Goal: Task Accomplishment & Management: Manage account settings

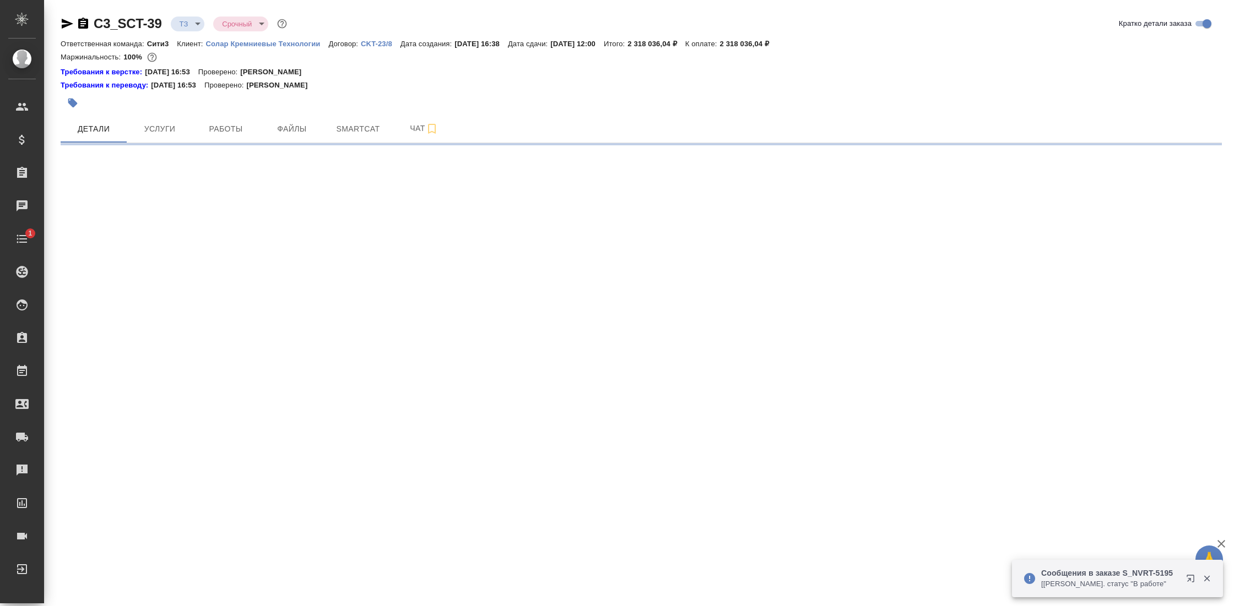
select select "RU"
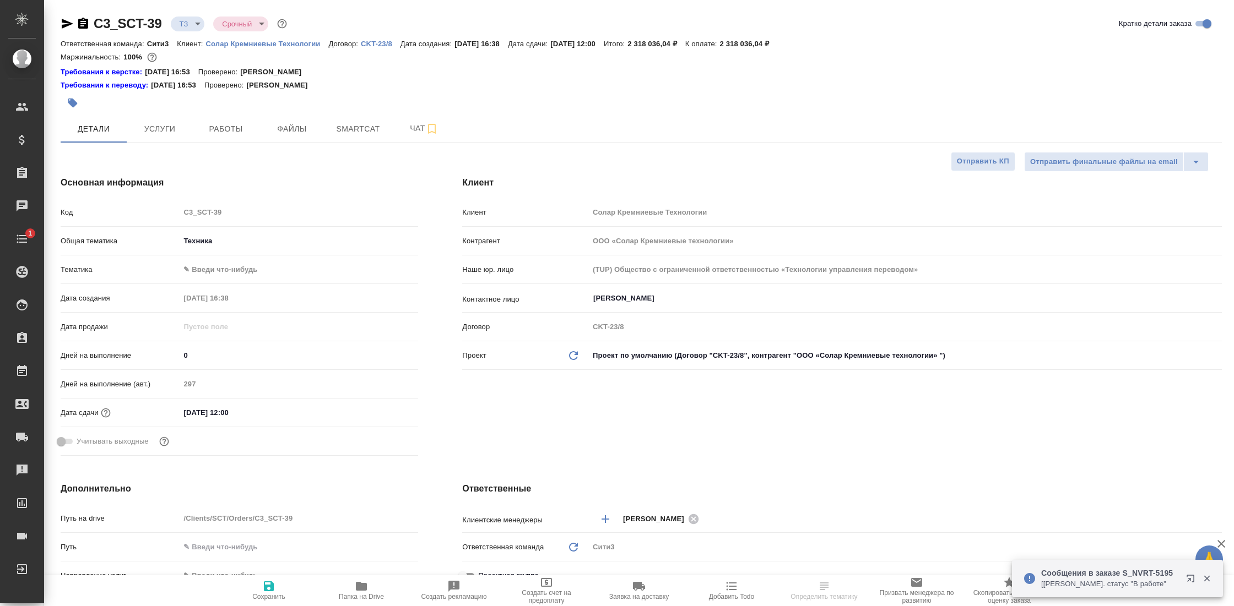
type textarea "x"
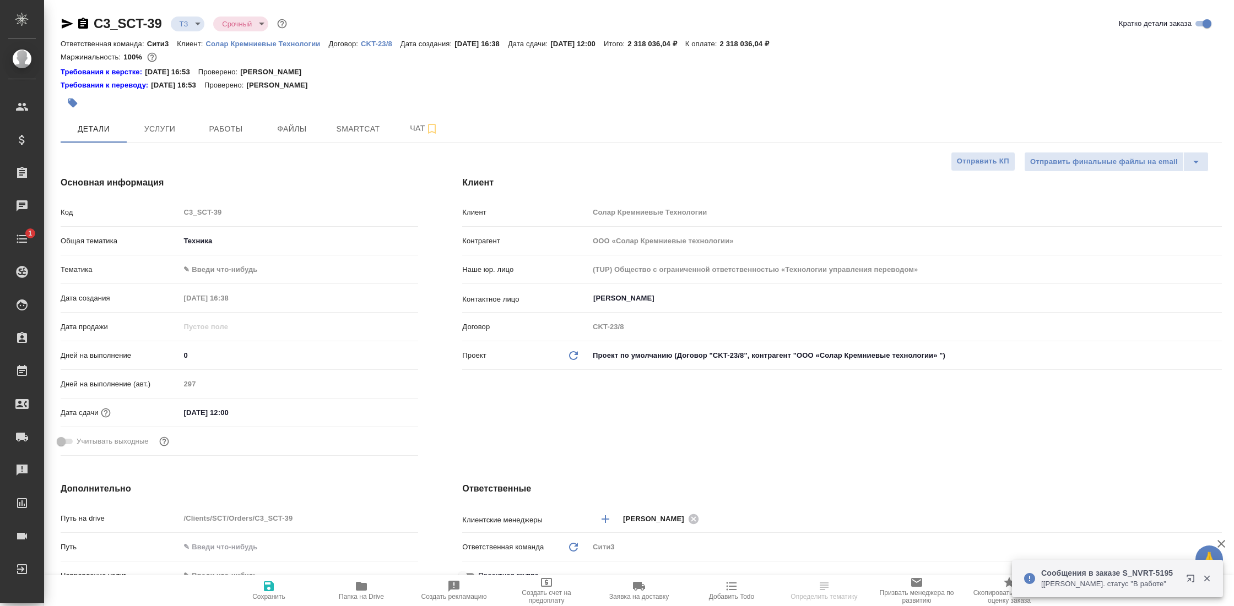
type textarea "x"
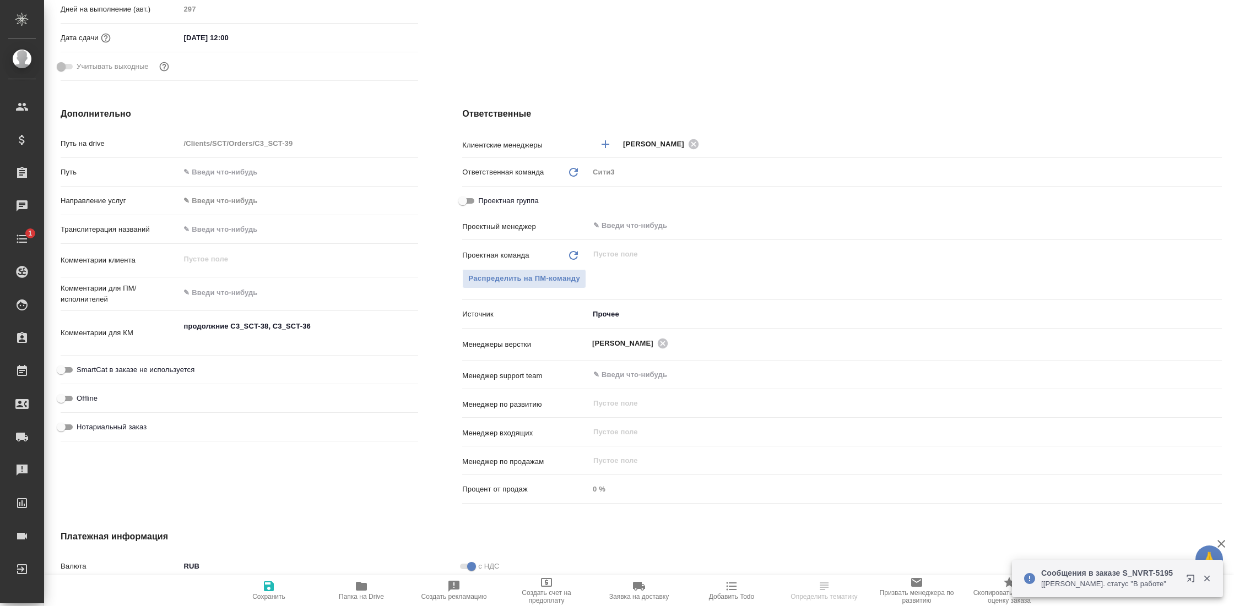
scroll to position [377, 0]
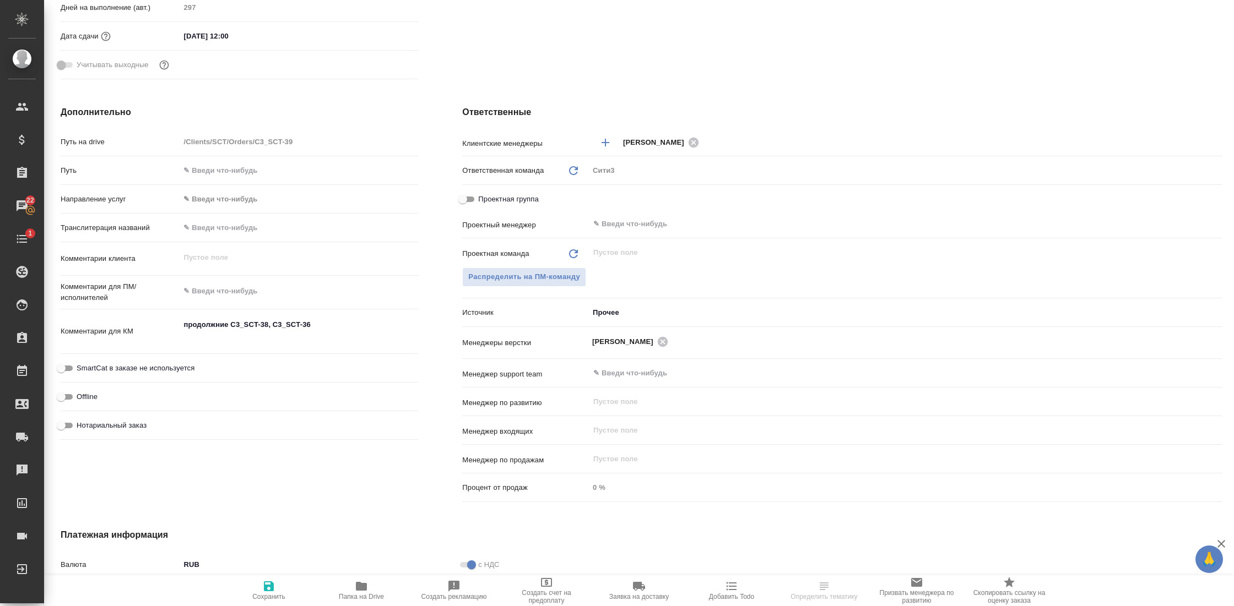
click at [368, 591] on span "Папка на Drive" at bounding box center [361, 590] width 79 height 21
type textarea "x"
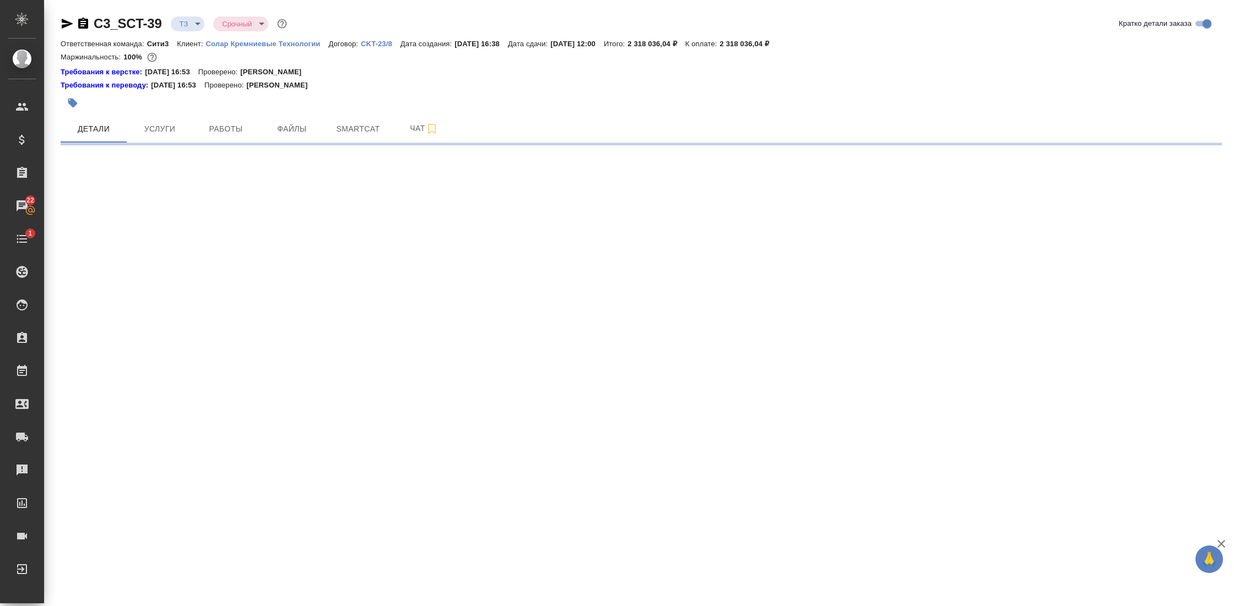
select select "RU"
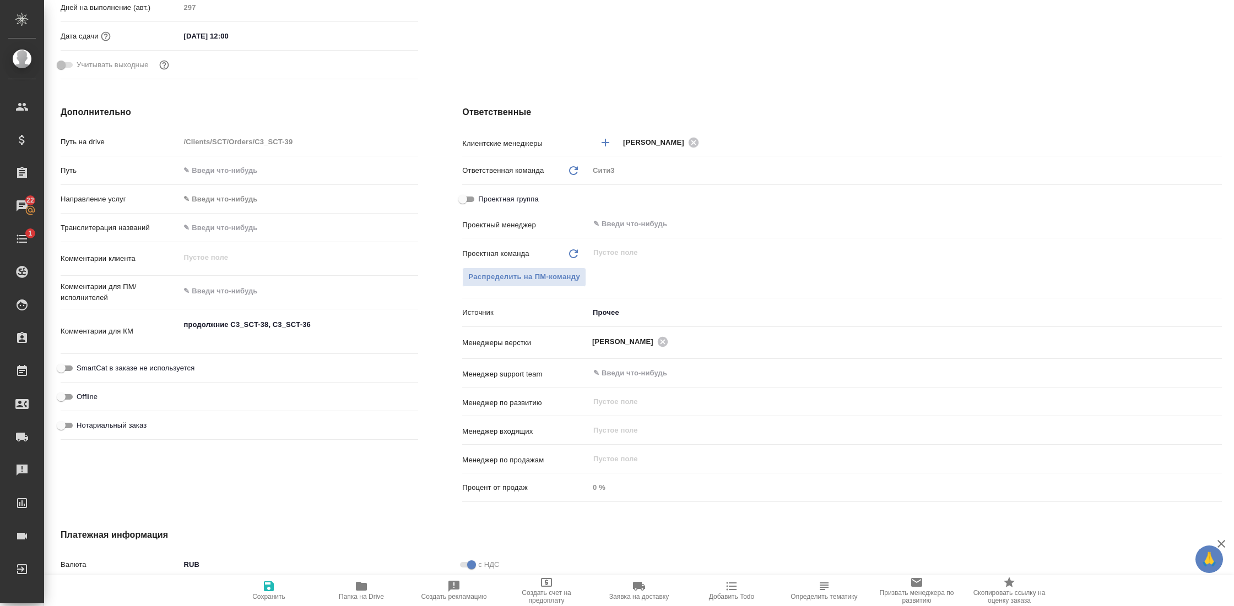
type textarea "x"
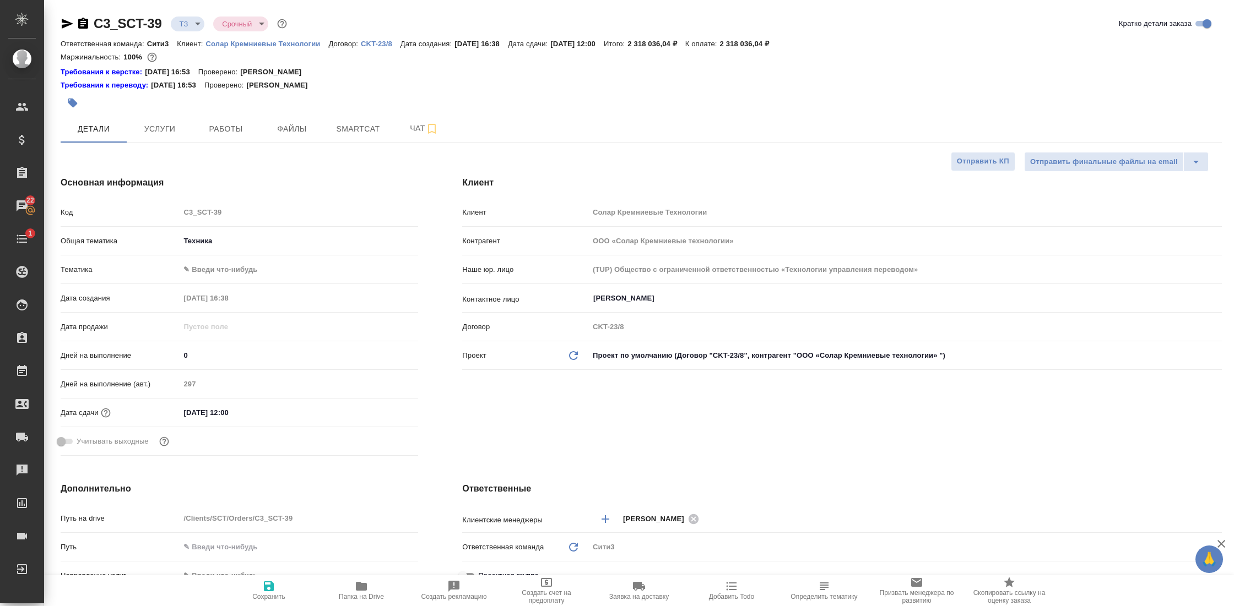
type textarea "x"
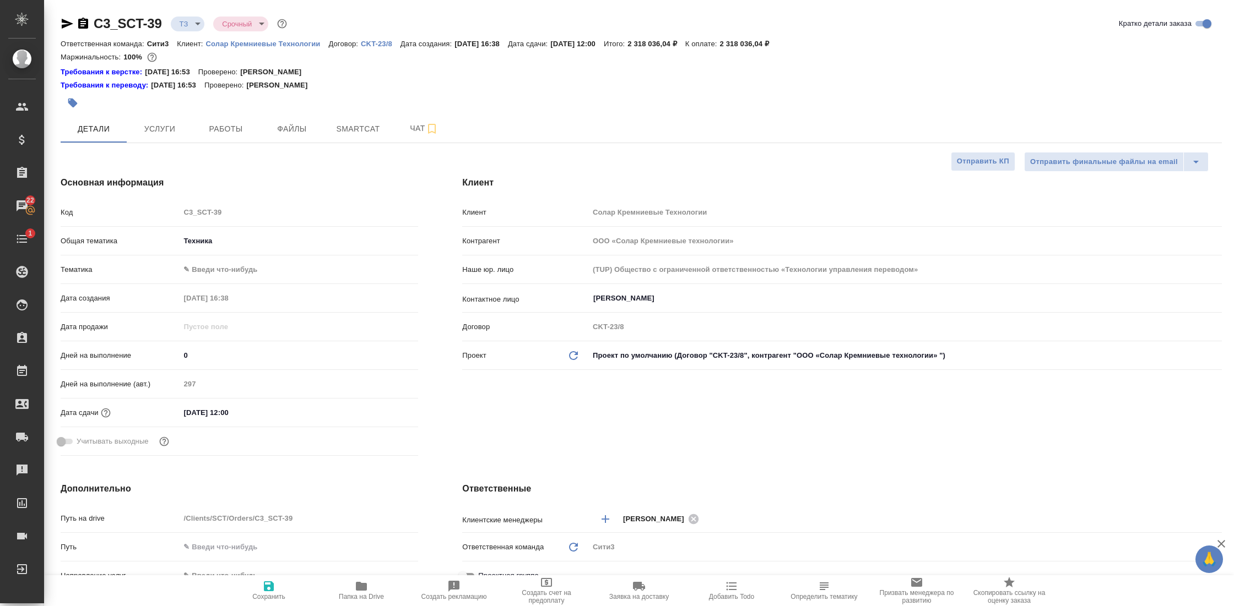
type textarea "x"
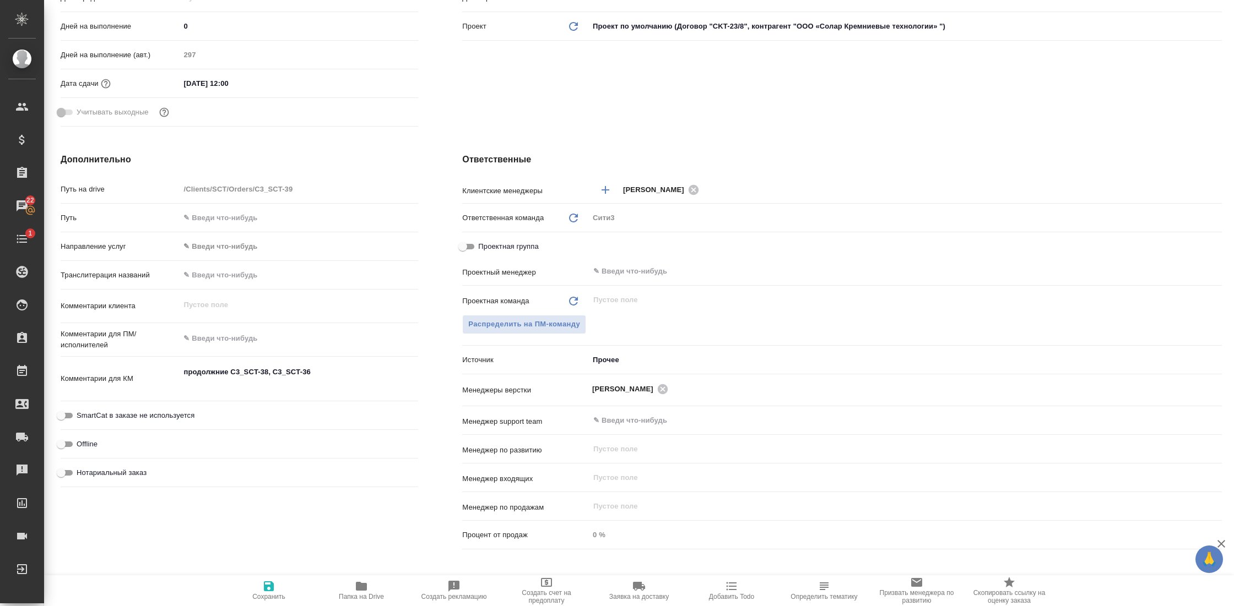
scroll to position [333, 0]
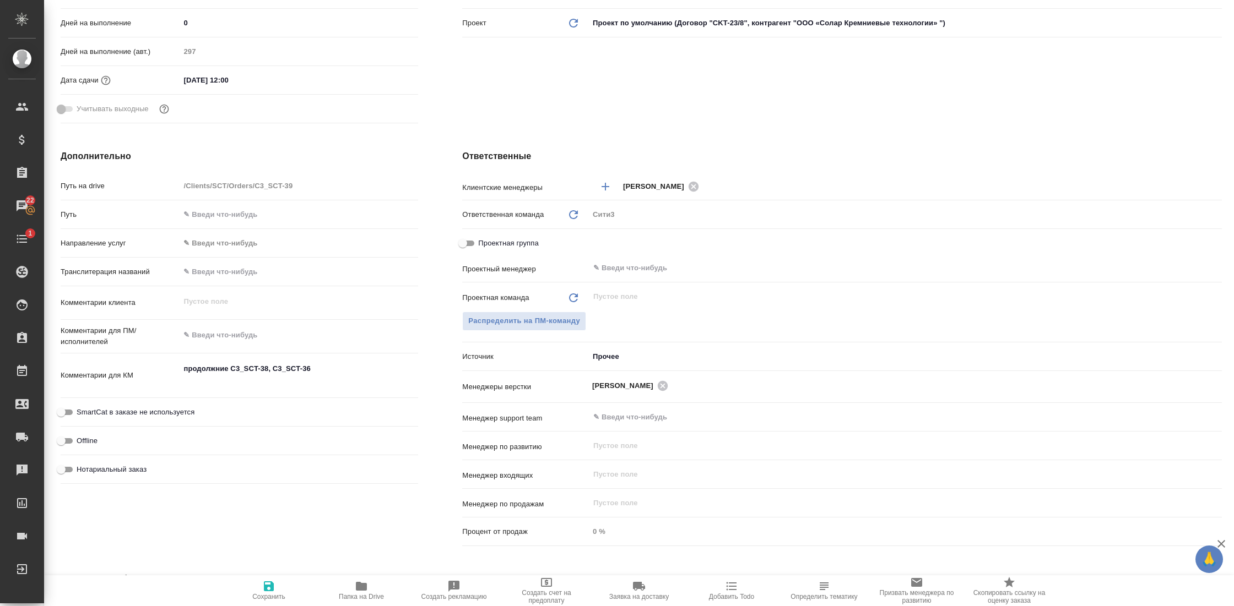
type textarea "x"
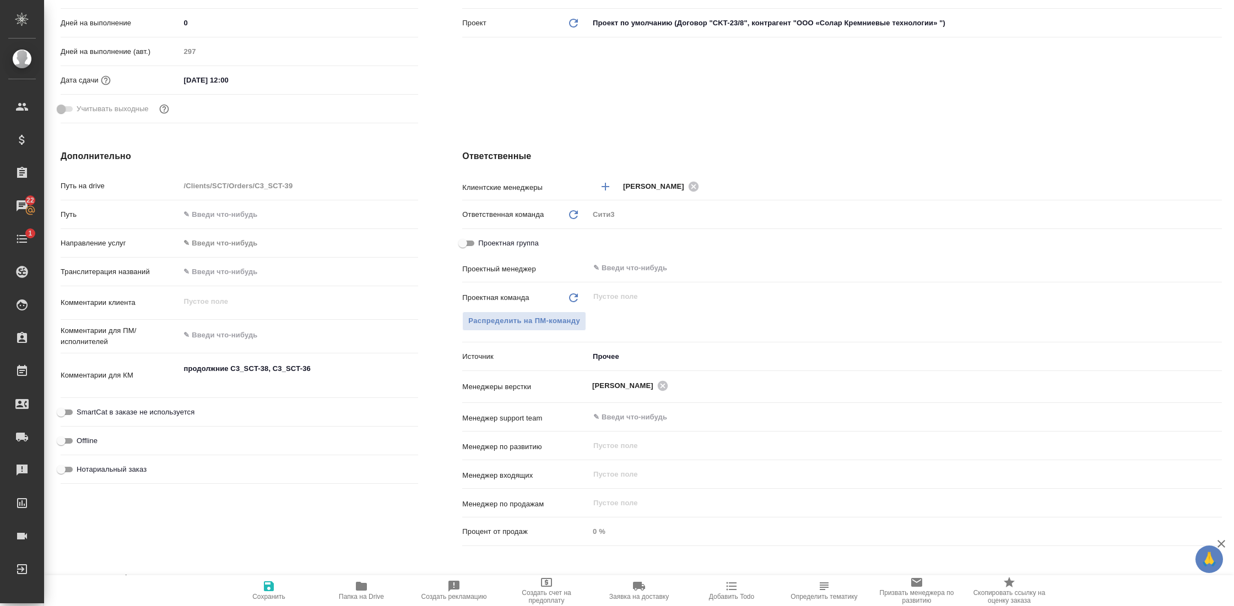
type textarea "x"
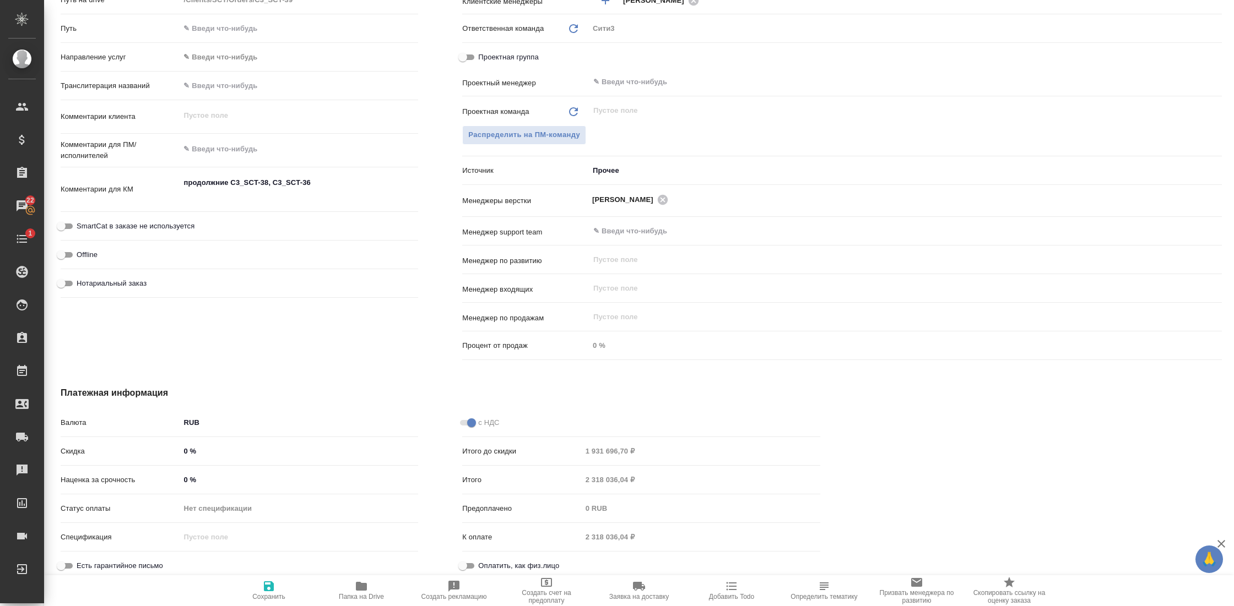
scroll to position [520, 0]
type textarea "x"
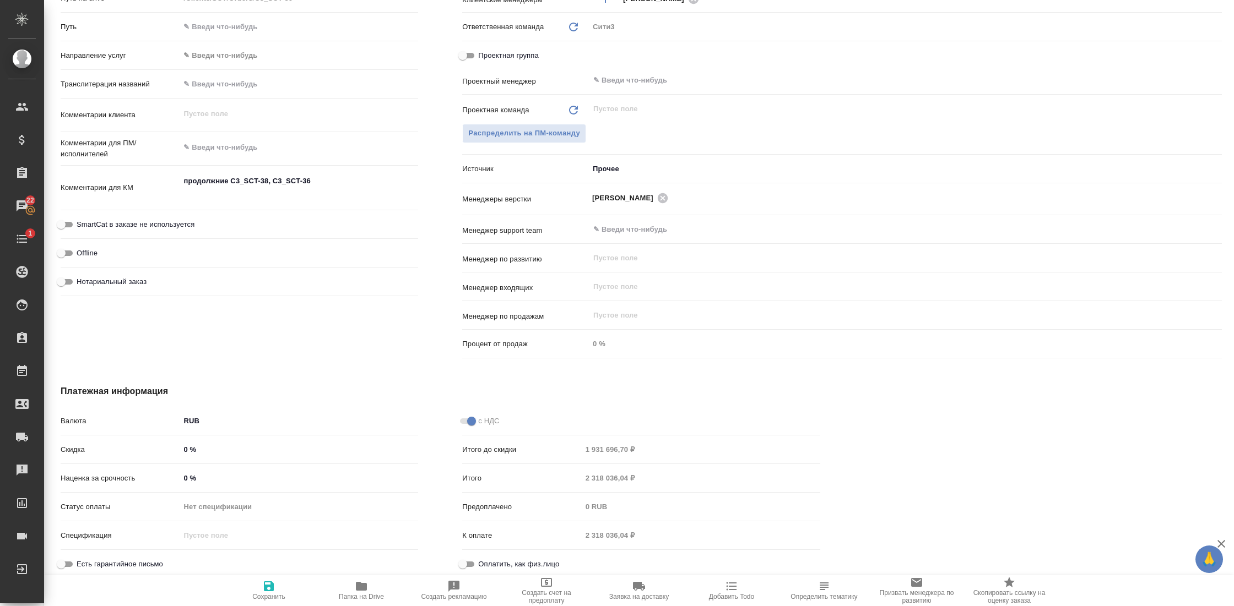
type textarea "x"
drag, startPoint x: 231, startPoint y: 182, endPoint x: 267, endPoint y: 183, distance: 35.8
click at [267, 183] on textarea "продолжние C3_SCT-38, C3_SCT-36" at bounding box center [298, 187] width 237 height 30
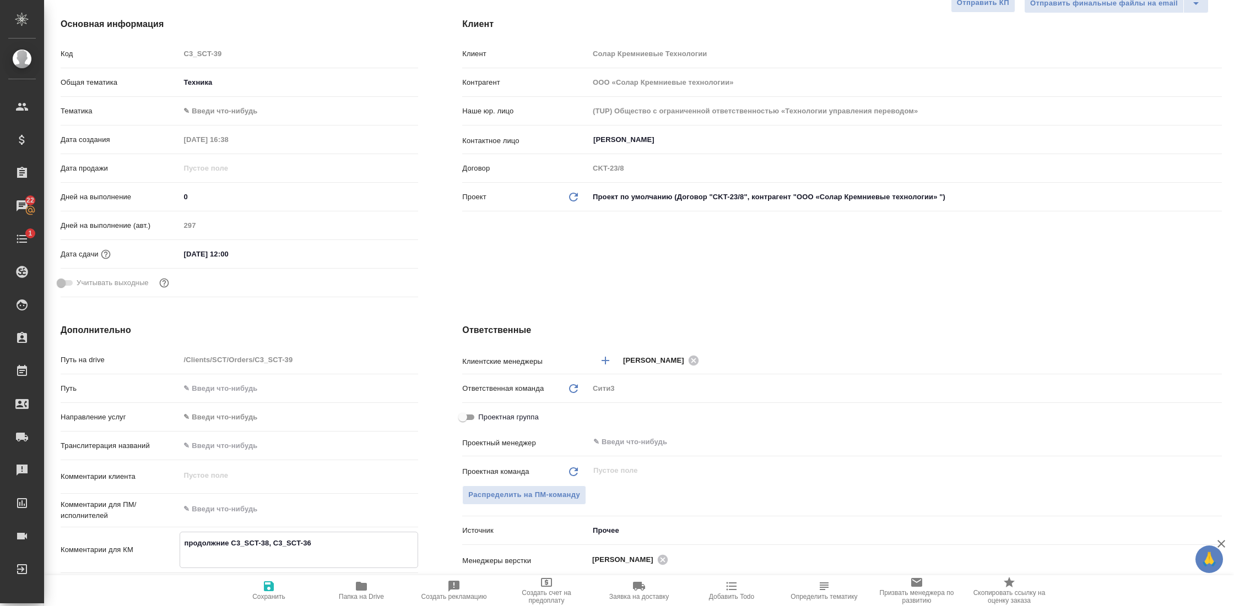
scroll to position [0, 0]
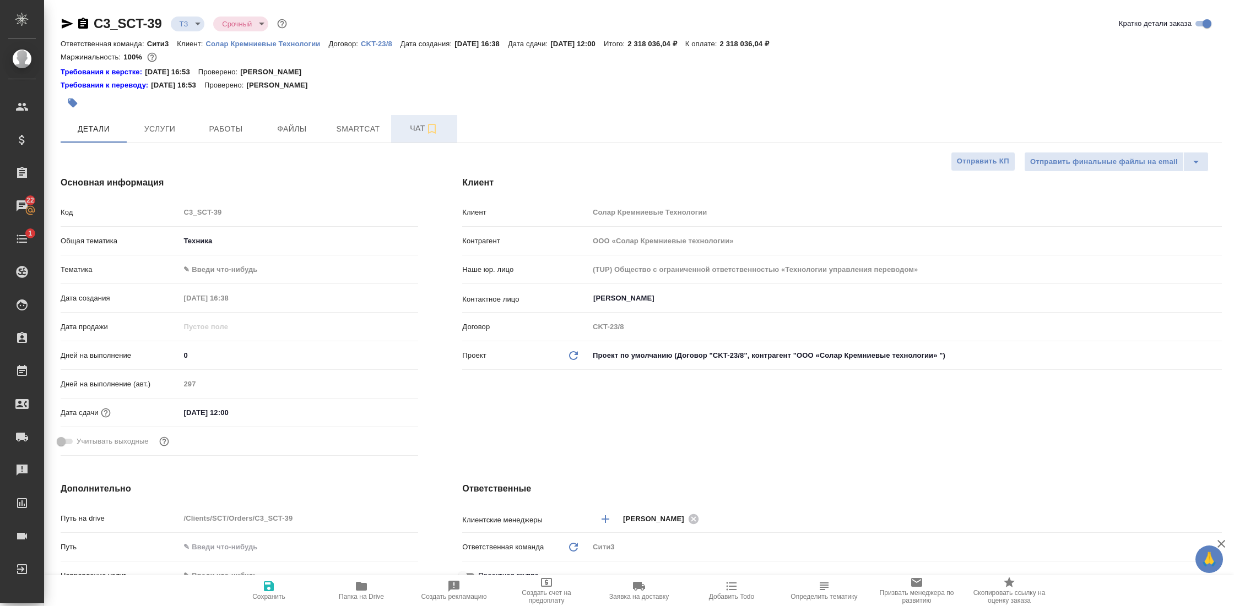
type textarea "x"
click at [408, 131] on span "Чат" at bounding box center [424, 129] width 53 height 14
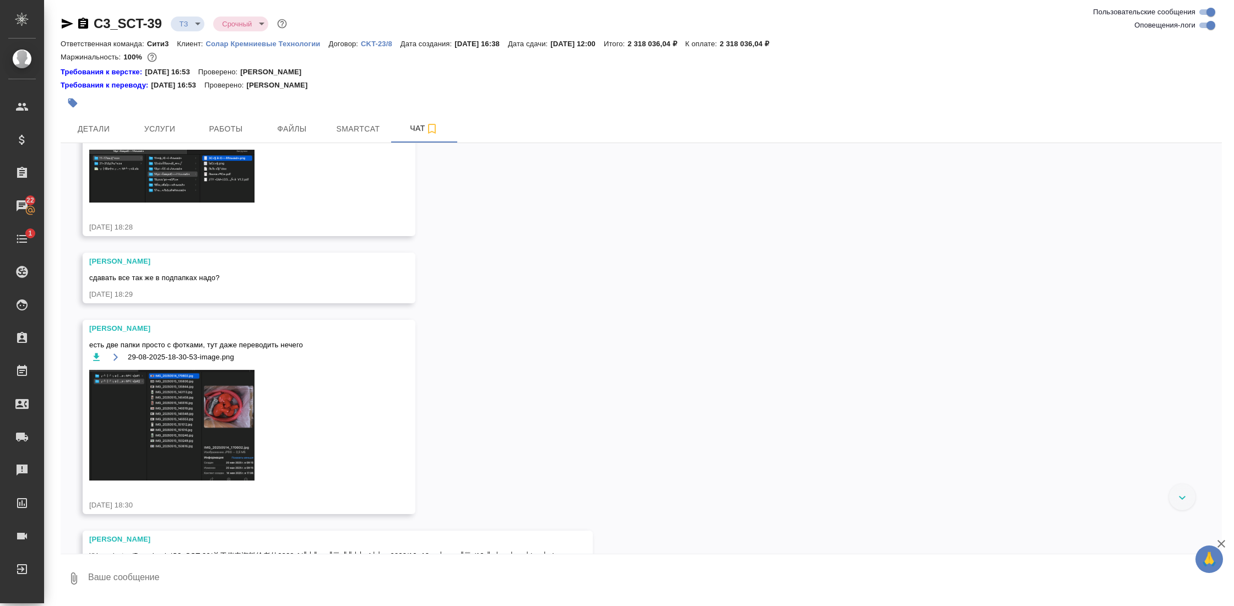
scroll to position [274, 0]
click at [232, 411] on img at bounding box center [171, 425] width 165 height 111
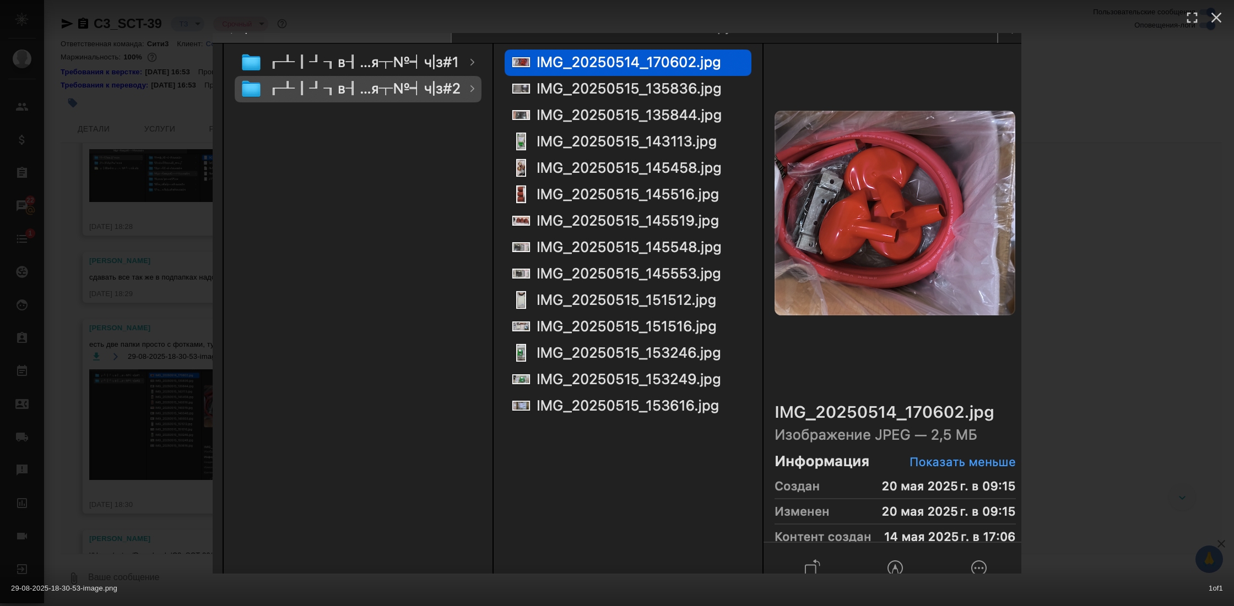
click at [1078, 331] on div "29-08-2025-18-30-53-image.png 1 of 1" at bounding box center [617, 303] width 1234 height 606
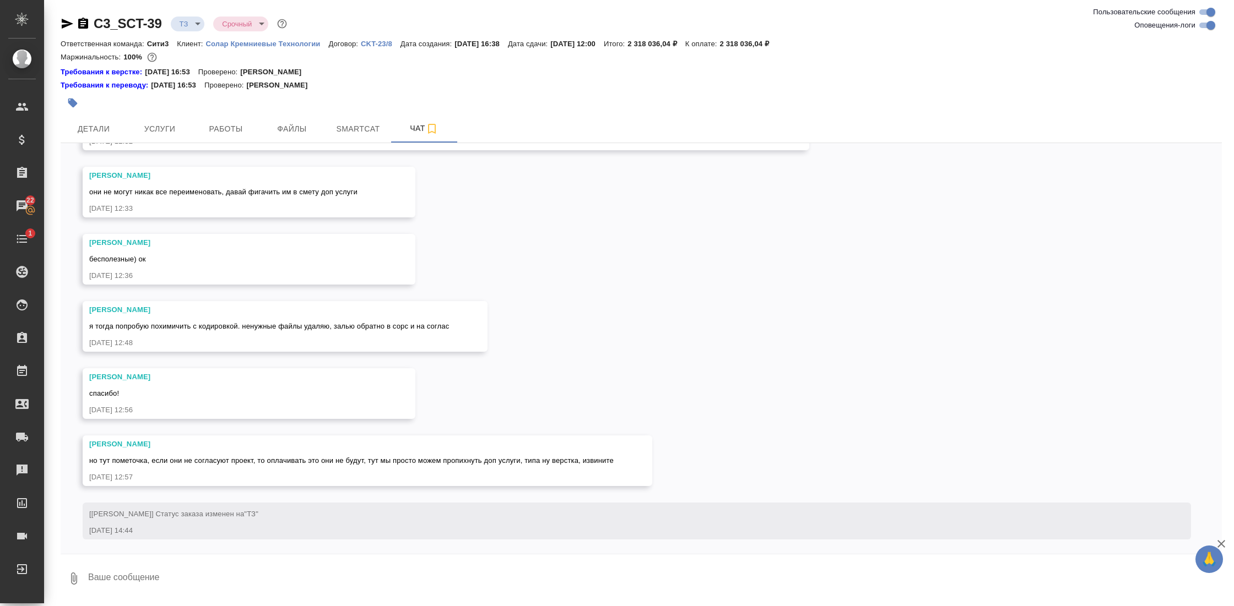
scroll to position [2717, 0]
click at [106, 129] on span "Детали" at bounding box center [93, 129] width 53 height 14
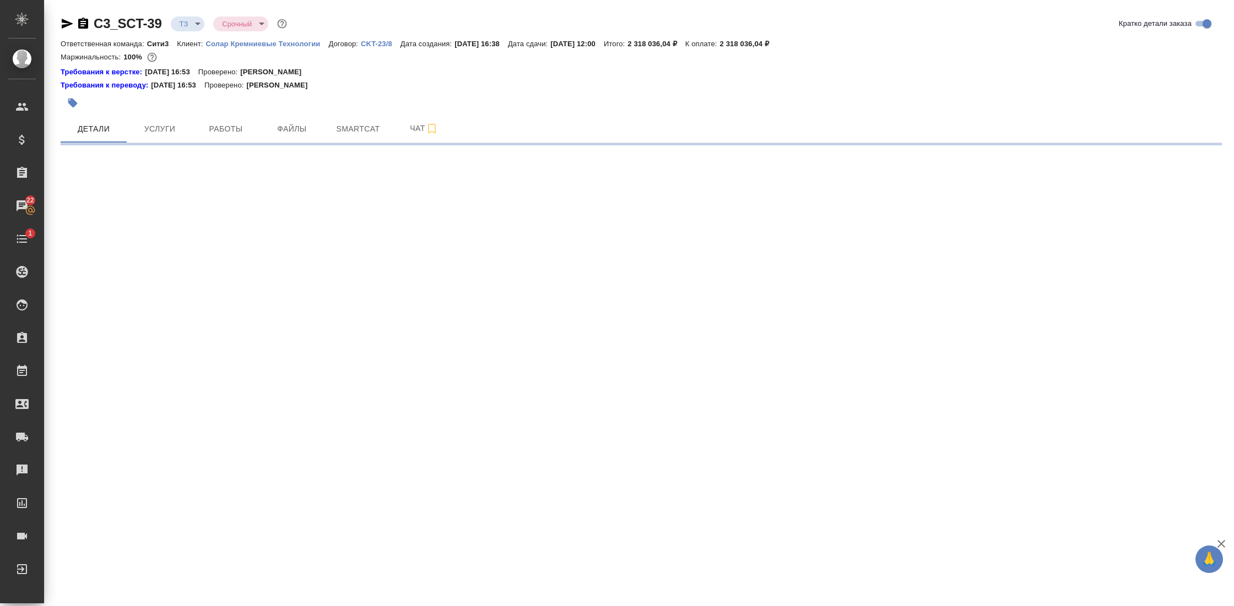
select select "RU"
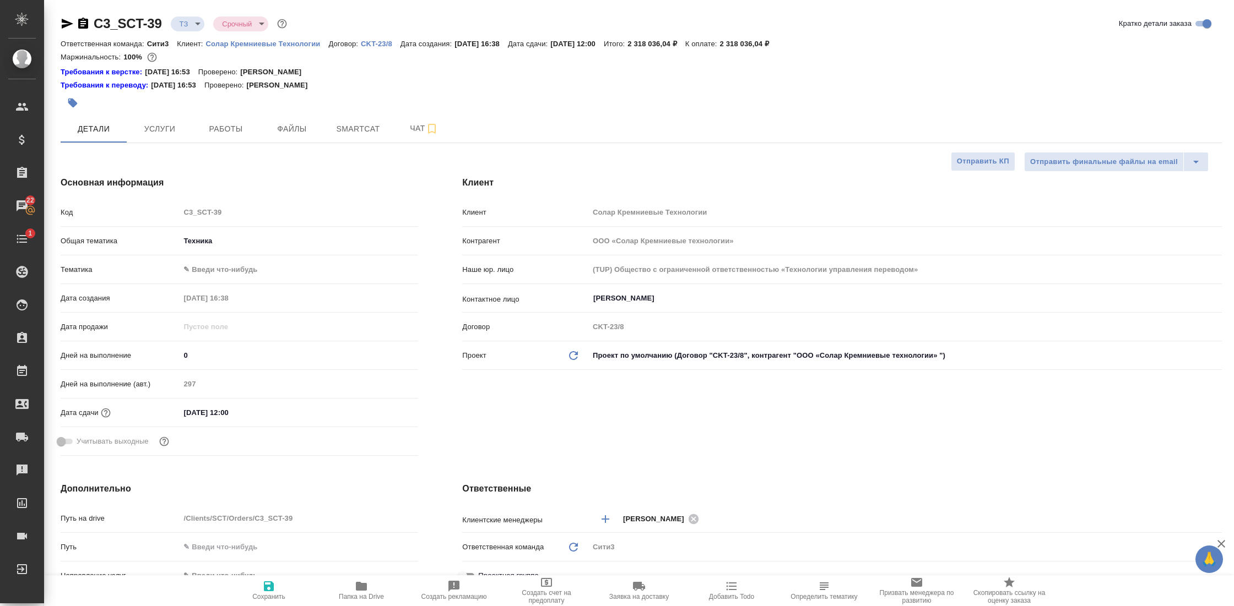
type textarea "x"
click at [419, 121] on button "Чат" at bounding box center [424, 129] width 66 height 28
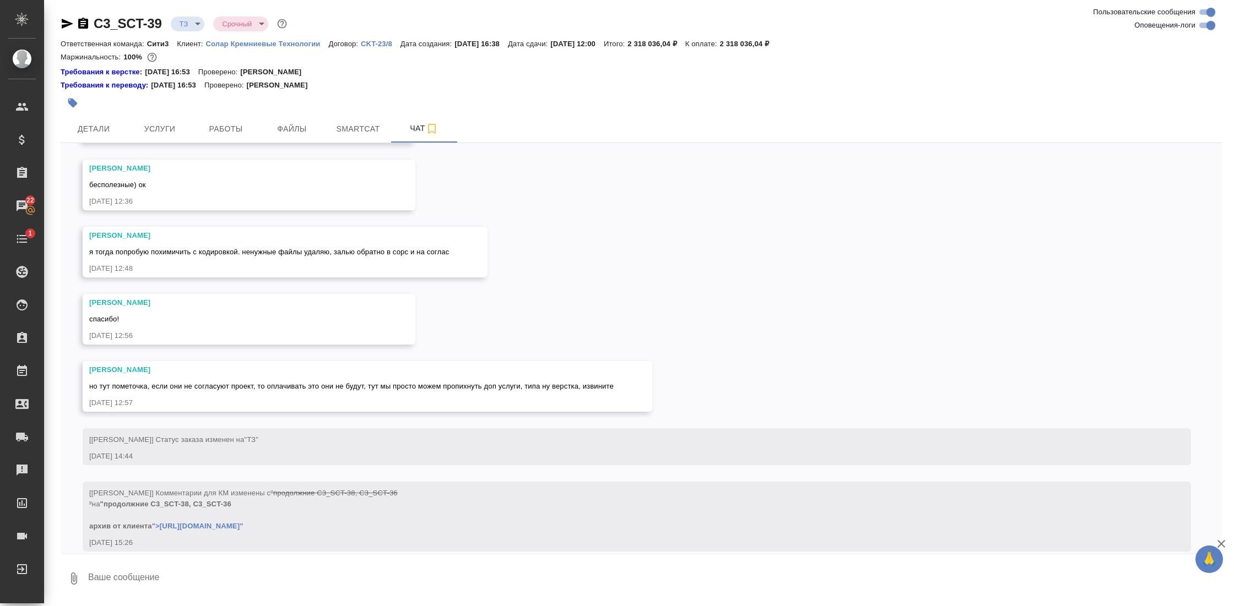
scroll to position [2804, 0]
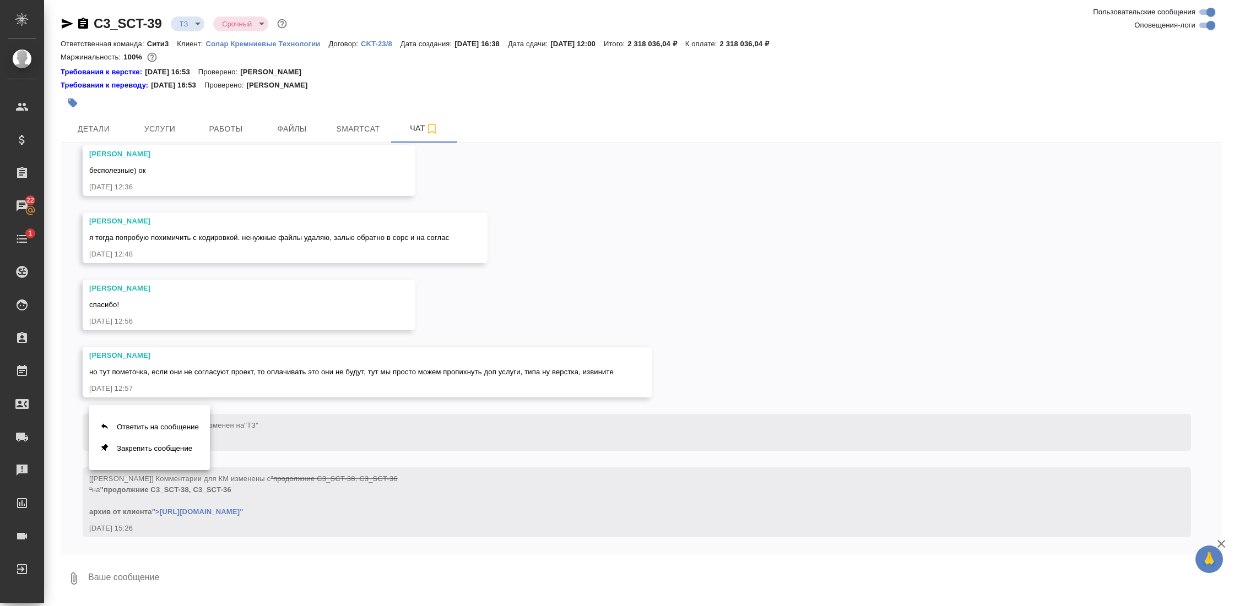
click at [214, 525] on div at bounding box center [617, 303] width 1234 height 606
click at [218, 513] on link "">[URL][DOMAIN_NAME]"" at bounding box center [197, 512] width 91 height 8
click at [200, 512] on link "">[URL][DOMAIN_NAME]"" at bounding box center [197, 512] width 91 height 8
drag, startPoint x: 231, startPoint y: 487, endPoint x: 274, endPoint y: 501, distance: 45.1
click at [274, 510] on div at bounding box center [617, 303] width 1234 height 606
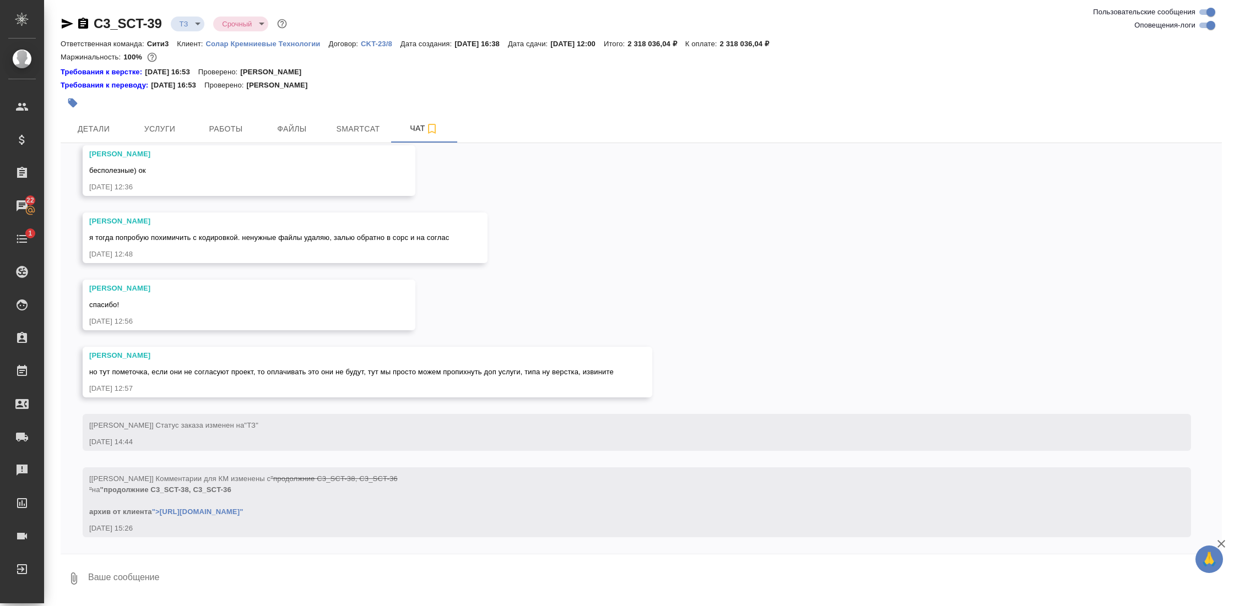
drag, startPoint x: 298, startPoint y: 477, endPoint x: 331, endPoint y: 514, distance: 49.2
click at [331, 514] on div "[Заборова Александра] Комментарии для КМ изменены с "продолжние C3_SCT-38, C3_S…" at bounding box center [620, 494] width 1063 height 47
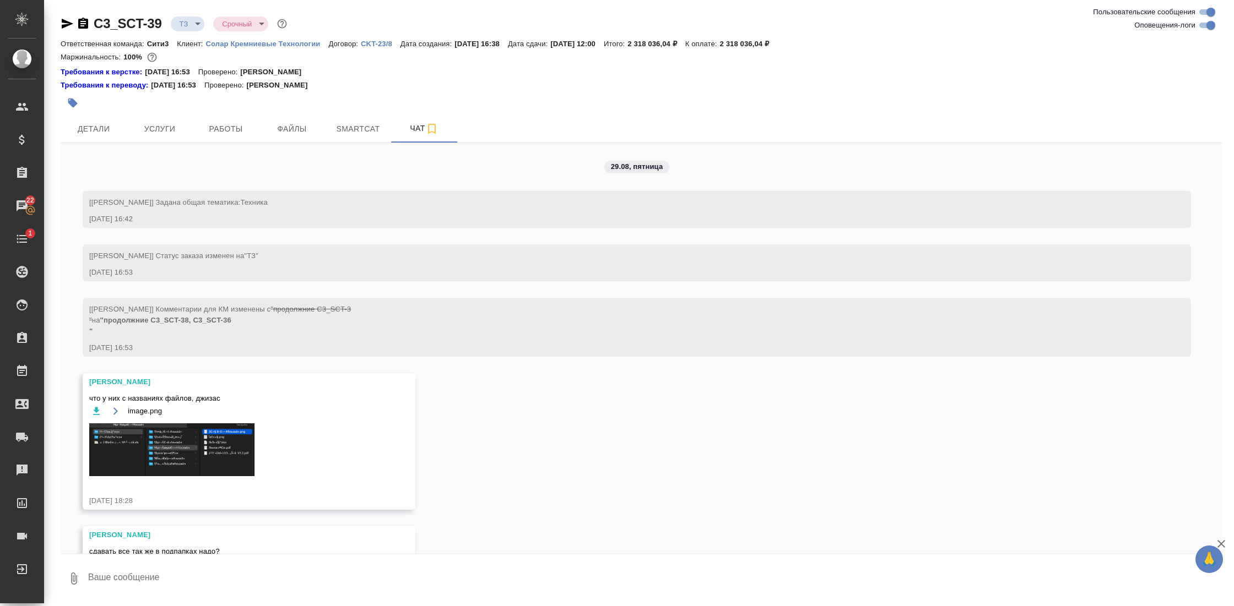
scroll to position [2804, 0]
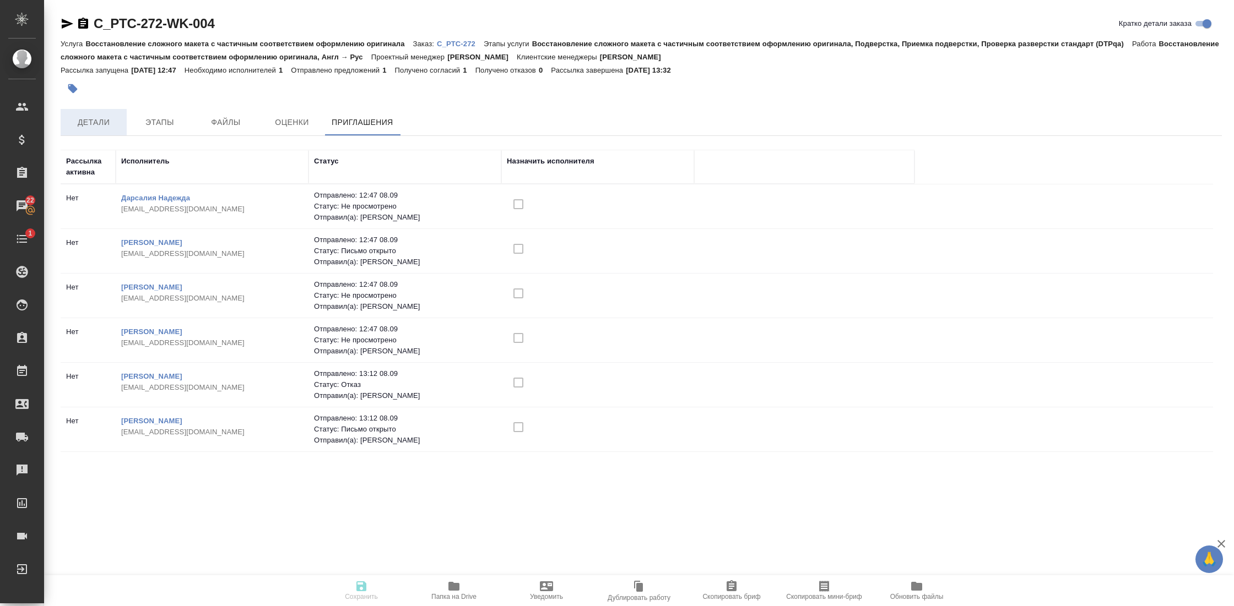
click at [80, 129] on button "Детали" at bounding box center [94, 122] width 66 height 26
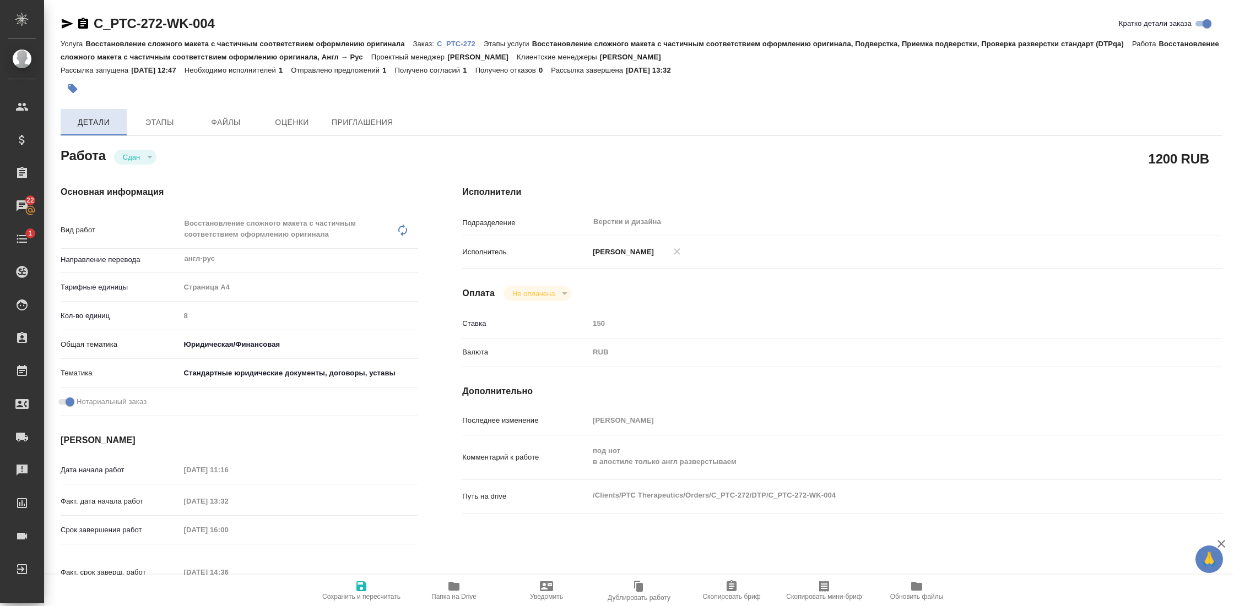
type textarea "x"
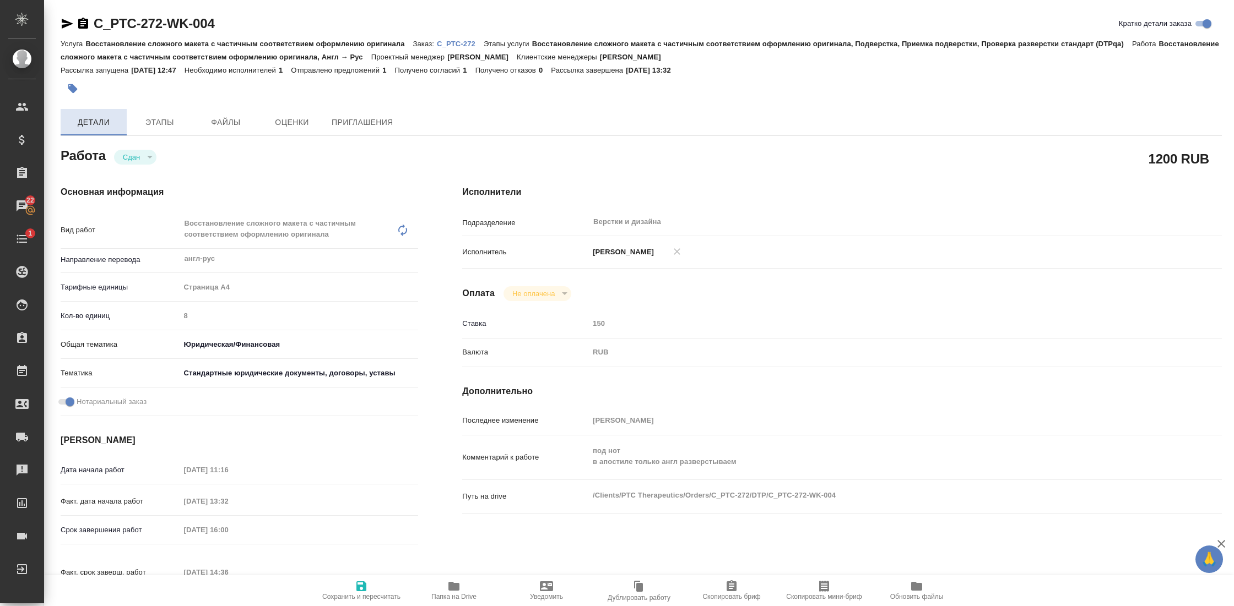
type textarea "x"
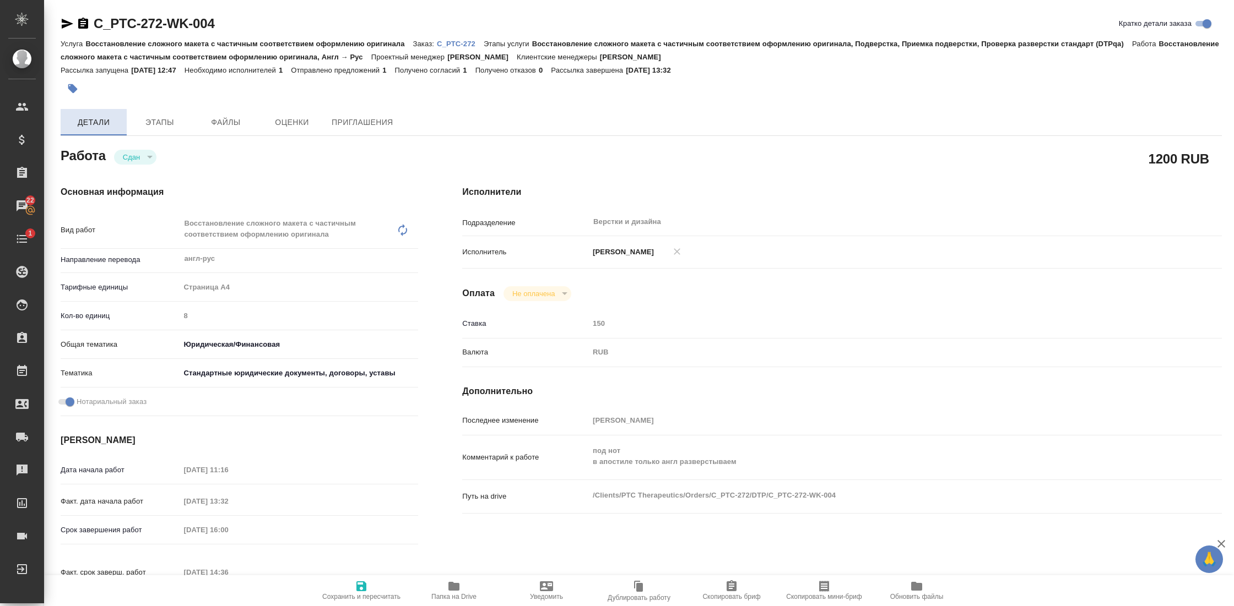
type textarea "x"
